Goal: Communication & Community: Answer question/provide support

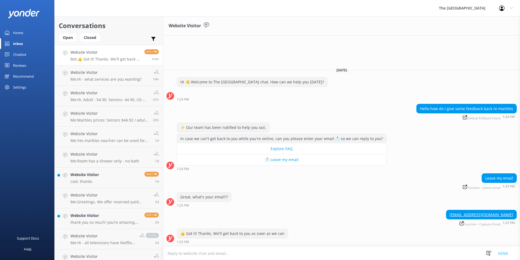
click at [258, 117] on textarea at bounding box center [341, 252] width 357 height 13
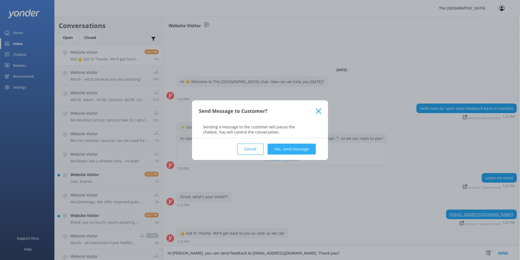
type textarea "Hi [PERSON_NAME], you can send feedback to [EMAIL_ADDRESS][DOMAIN_NAME]. Thank …"
click at [258, 117] on button "Yes, send message" at bounding box center [292, 148] width 48 height 11
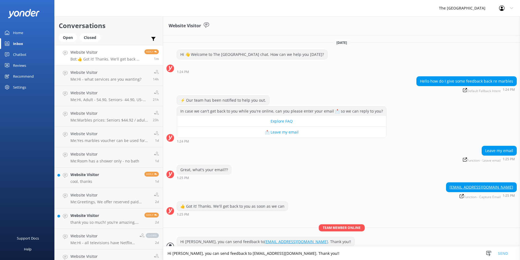
scroll to position [8, 0]
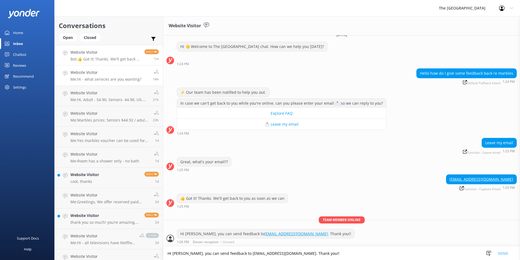
click at [101, 69] on link "Website Visitor Me: Hi - what services are you wanting? 14h" at bounding box center [109, 75] width 108 height 20
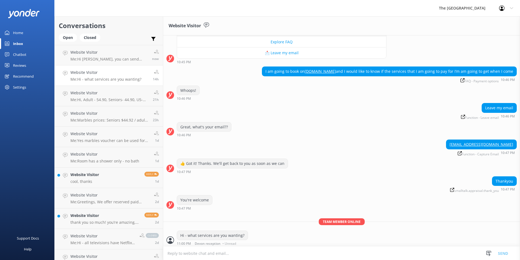
scroll to position [81, 0]
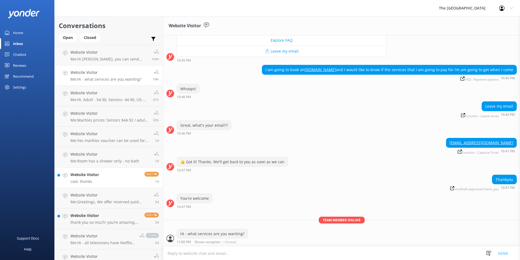
click at [100, 117] on link "Website Visitor cool, thanks Reply 1d" at bounding box center [109, 177] width 108 height 20
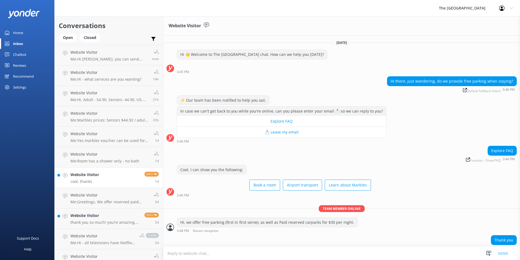
scroll to position [70, 0]
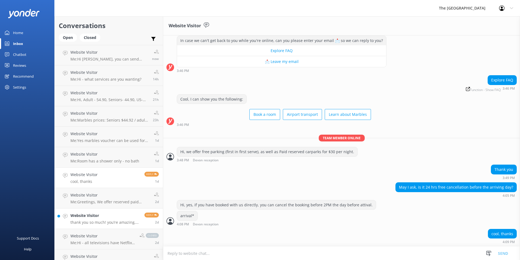
click at [85, 117] on link "Website Visitor thank you so much! you’re amazing, have a wonderful evening! Re…" at bounding box center [109, 218] width 108 height 20
